Goal: Task Accomplishment & Management: Complete application form

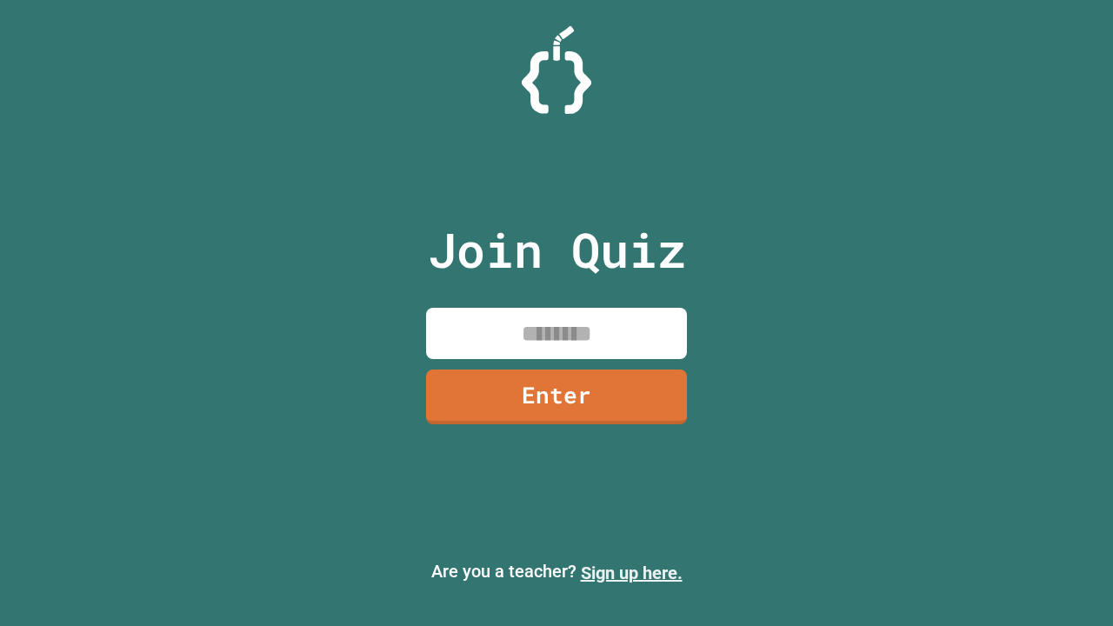
click at [631, 573] on link "Sign up here." at bounding box center [632, 572] width 102 height 21
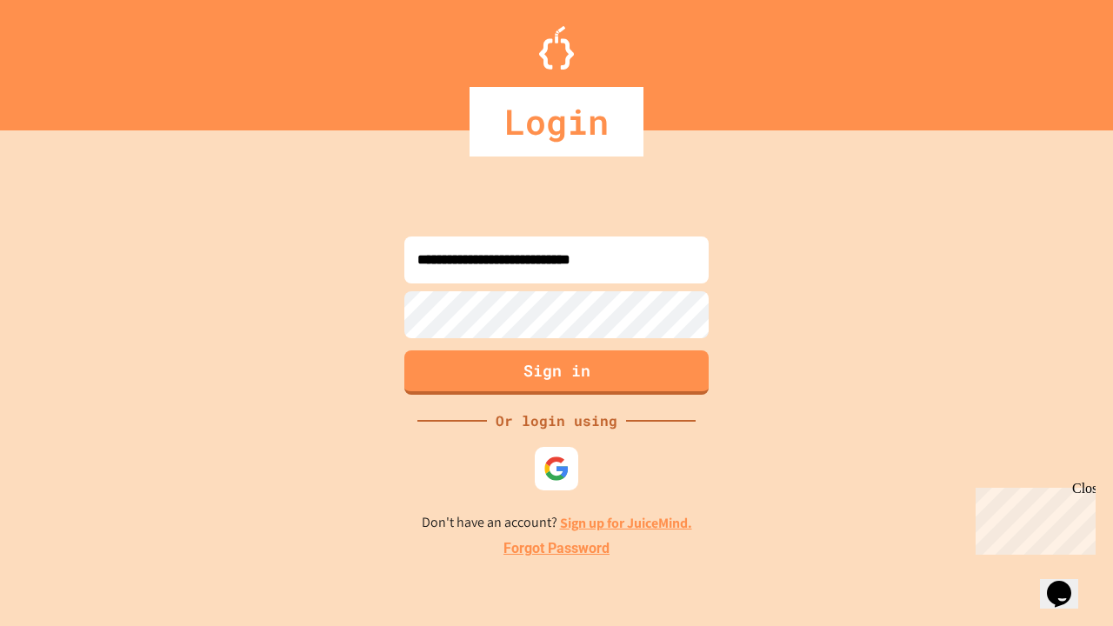
type input "**********"
